Goal: Transaction & Acquisition: Book appointment/travel/reservation

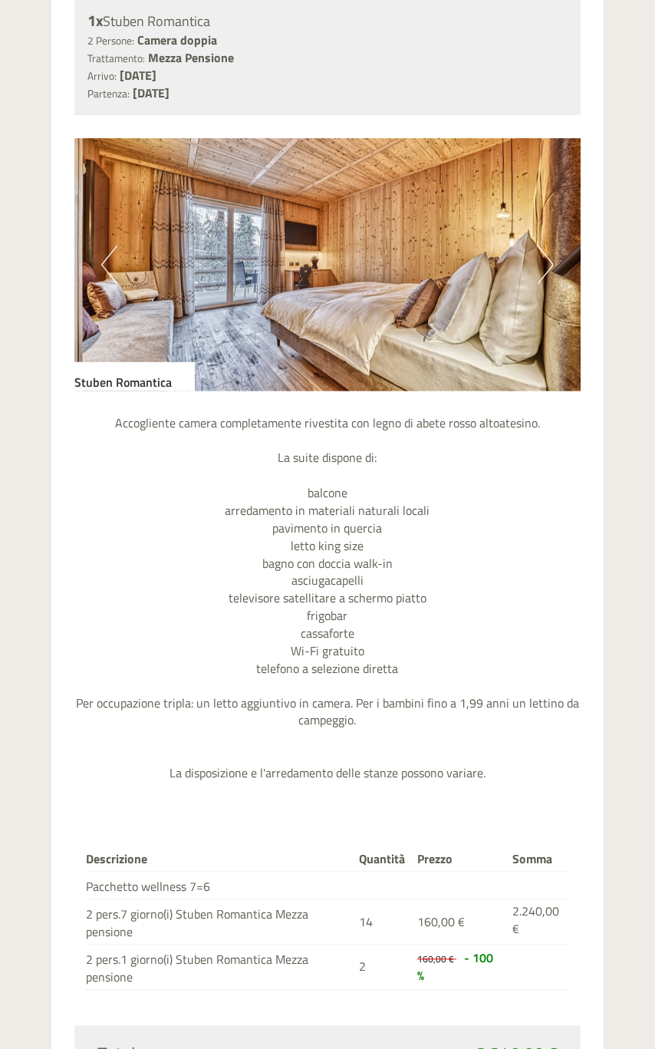
scroll to position [8602, 0]
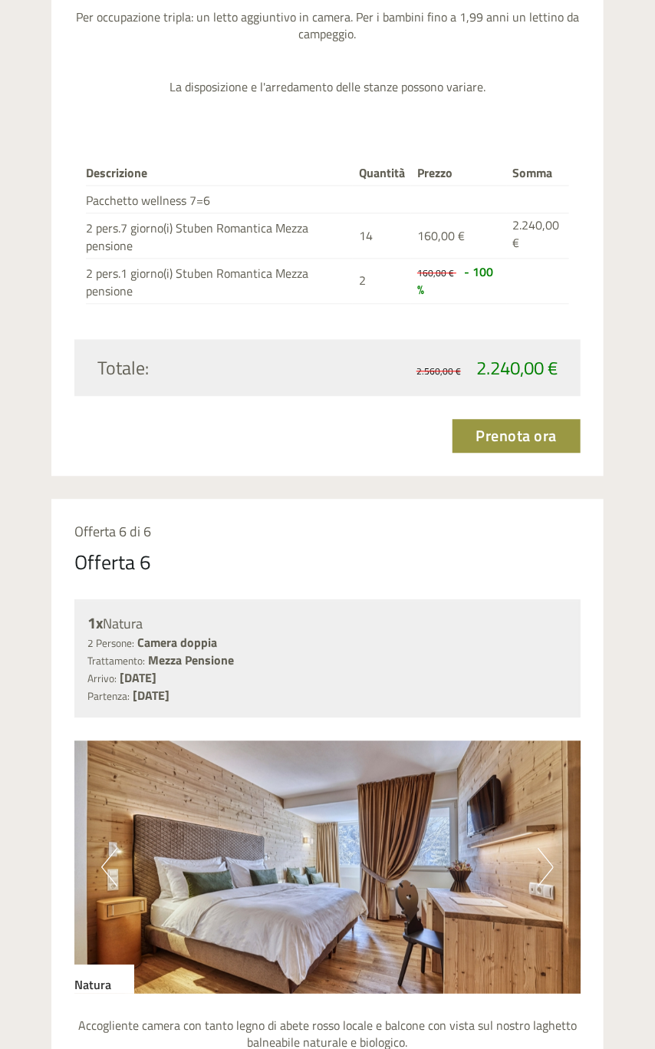
scroll to position [8986, 0]
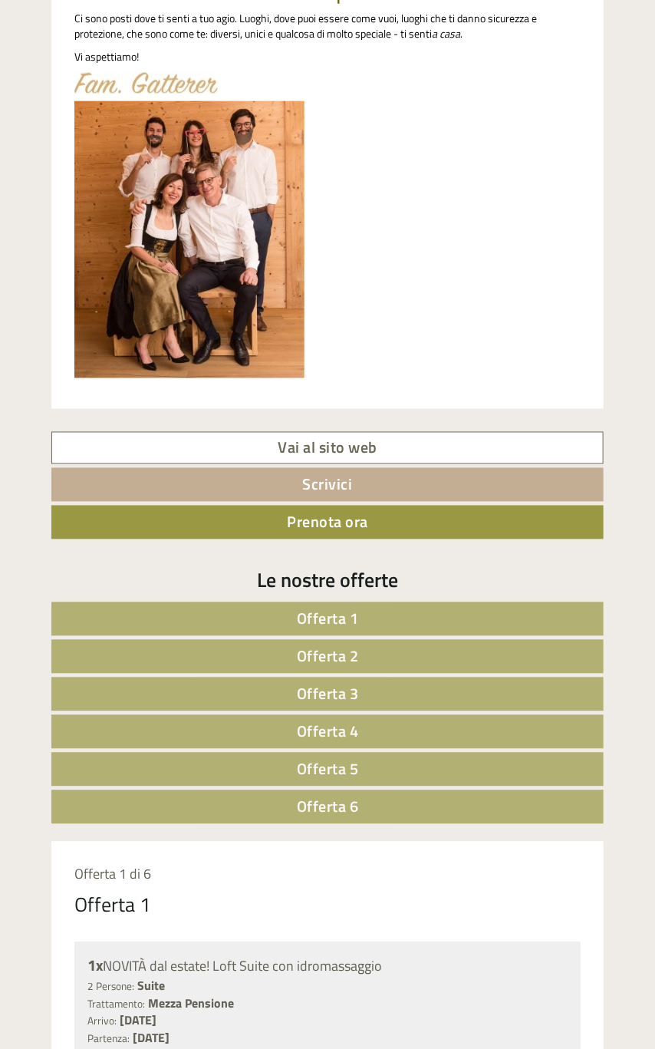
scroll to position [0, 0]
